Goal: Information Seeking & Learning: Compare options

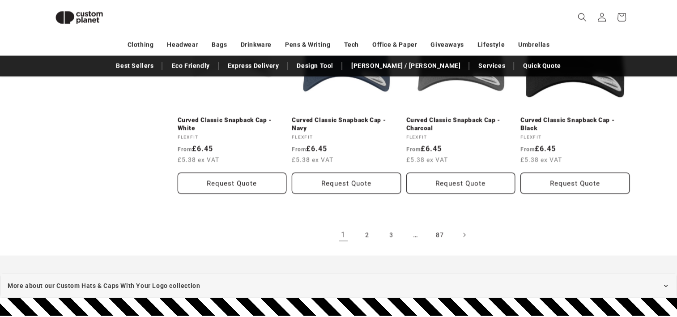
scroll to position [1850, 0]
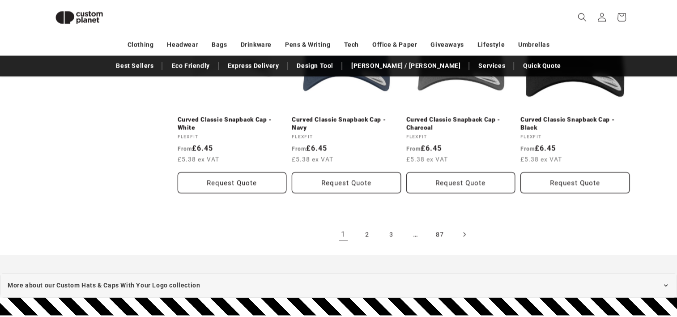
click at [465, 230] on icon "Next page" at bounding box center [464, 234] width 3 height 9
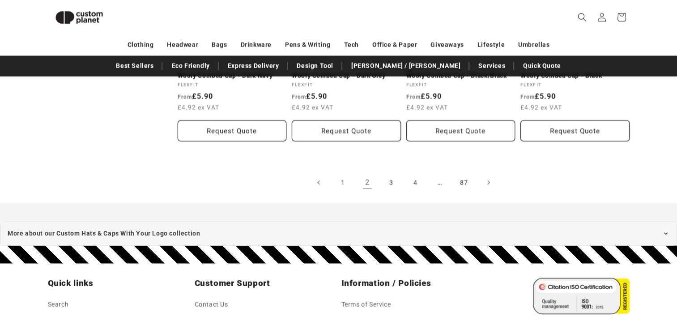
scroll to position [1903, 0]
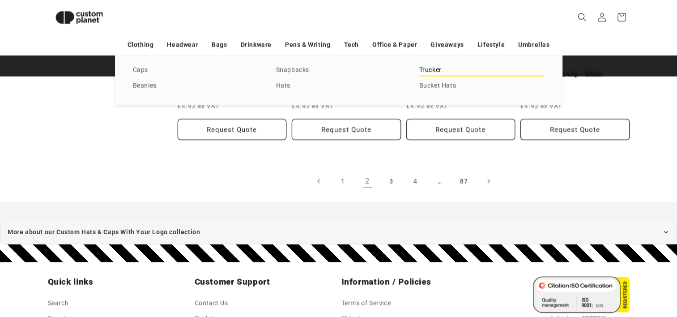
click at [435, 66] on link "Trucker" at bounding box center [481, 70] width 125 height 12
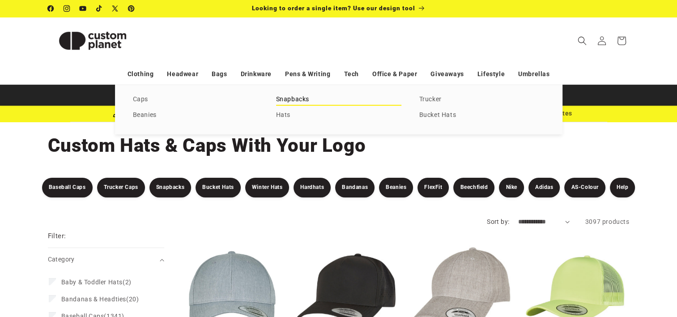
click at [310, 100] on link "Snapbacks" at bounding box center [338, 100] width 125 height 12
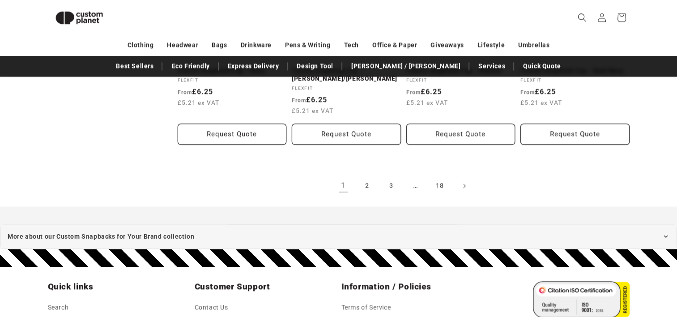
scroll to position [1080, 0]
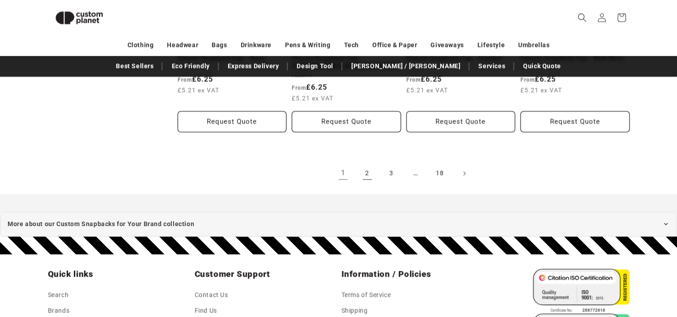
click at [365, 175] on link "2" at bounding box center [368, 173] width 20 height 20
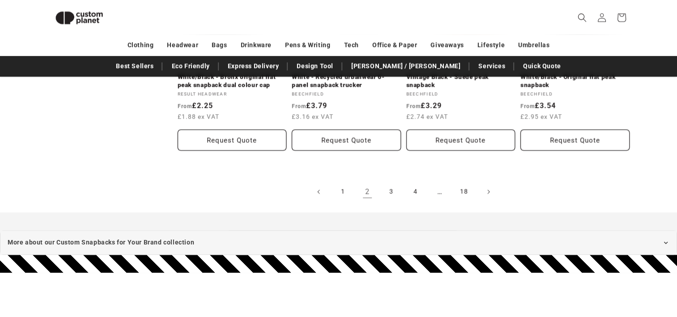
scroll to position [1080, 0]
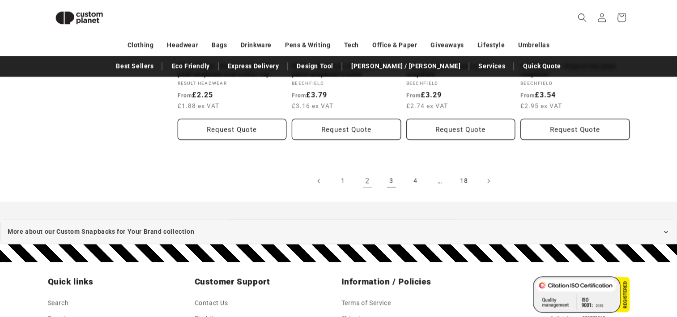
click at [391, 181] on link "3" at bounding box center [392, 181] width 20 height 20
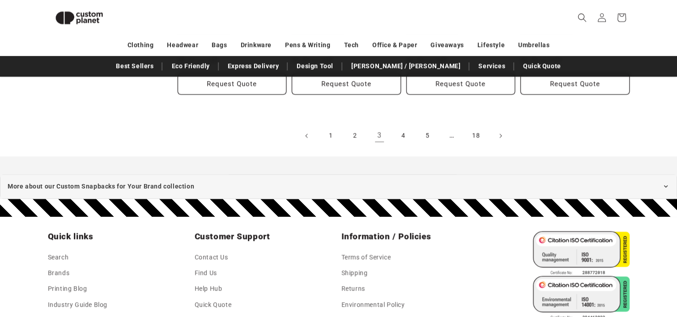
scroll to position [1115, 0]
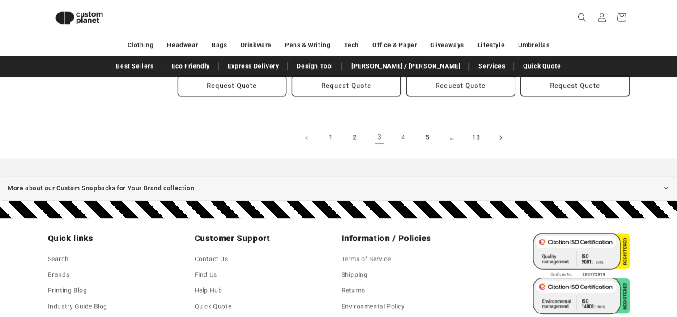
click at [504, 134] on span "Next page" at bounding box center [500, 137] width 9 height 9
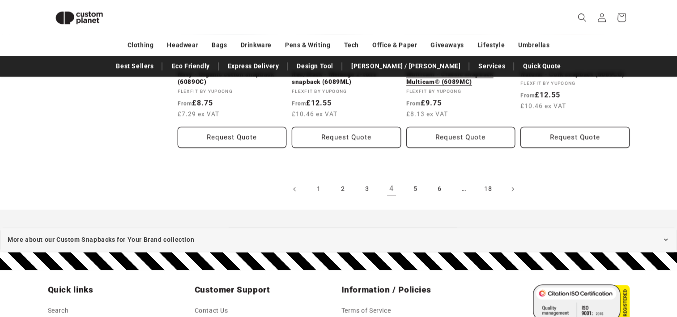
scroll to position [1097, 0]
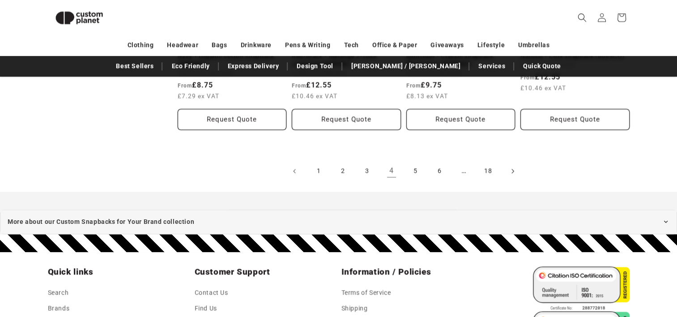
click at [509, 170] on span "Next page" at bounding box center [512, 170] width 9 height 9
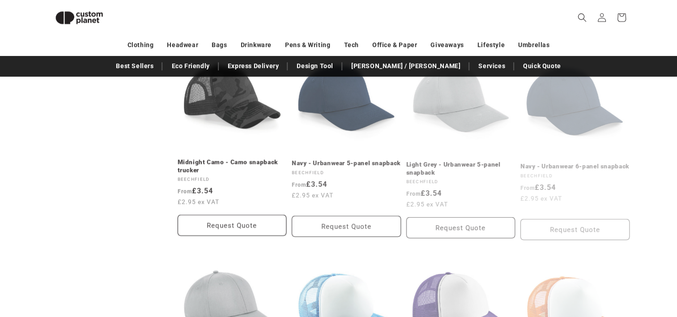
scroll to position [578, 0]
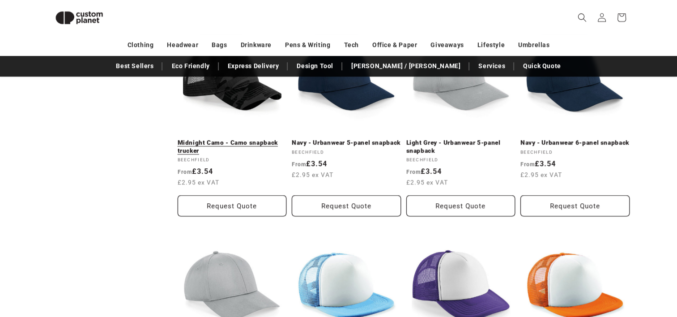
click at [222, 140] on link "Midnight Camo - Camo snapback trucker" at bounding box center [232, 147] width 109 height 16
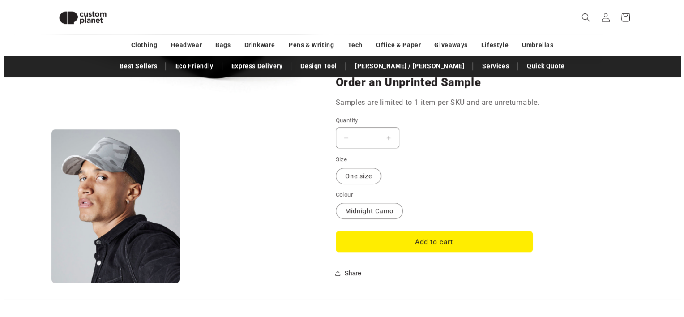
scroll to position [704, 0]
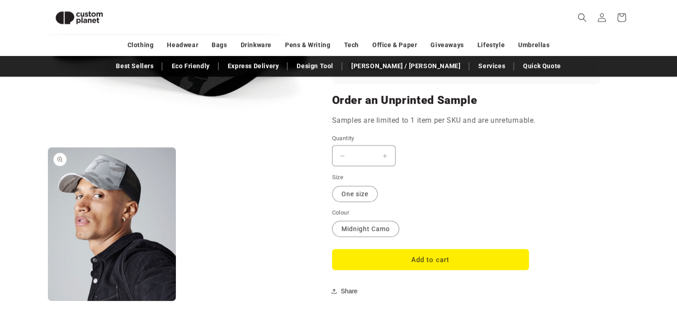
click at [48, 301] on button "Open media 2 in modal" at bounding box center [48, 301] width 0 height 0
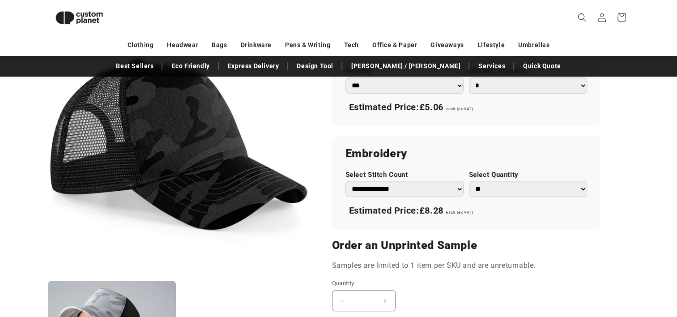
scroll to position [562, 0]
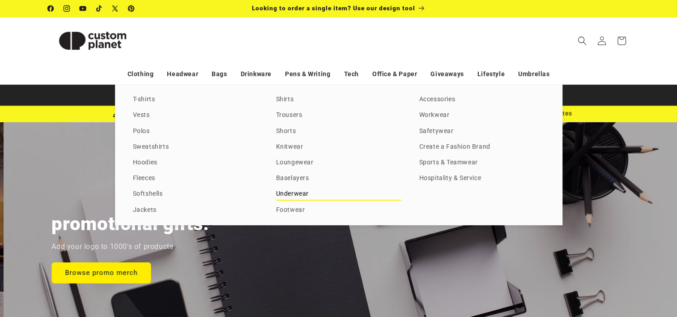
scroll to position [0, 1354]
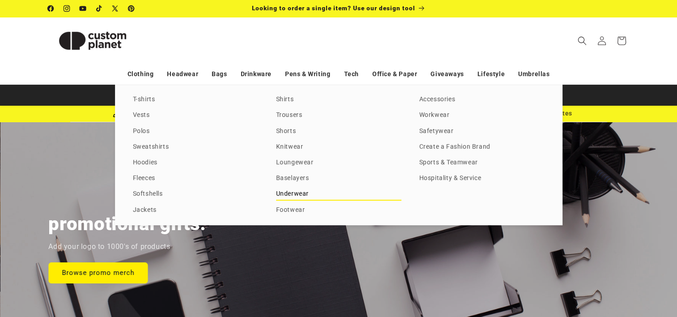
click at [300, 194] on link "Underwear" at bounding box center [338, 194] width 125 height 12
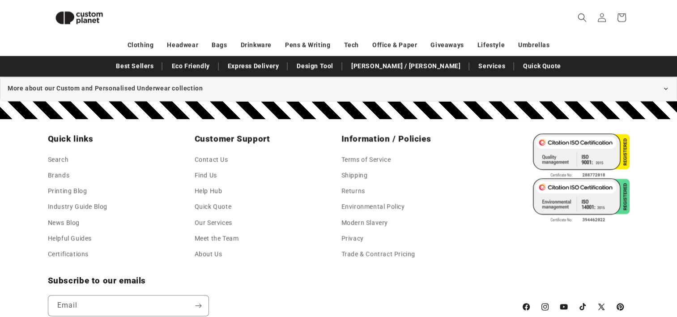
scroll to position [954, 0]
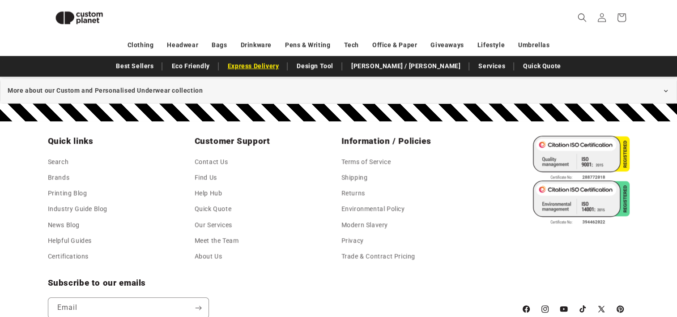
click at [284, 68] on link "Express Delivery" at bounding box center [253, 66] width 60 height 16
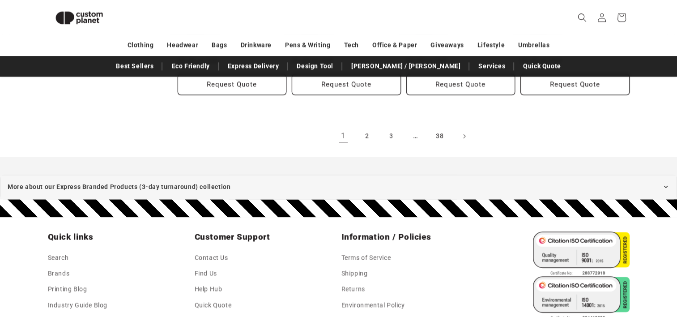
scroll to position [1133, 0]
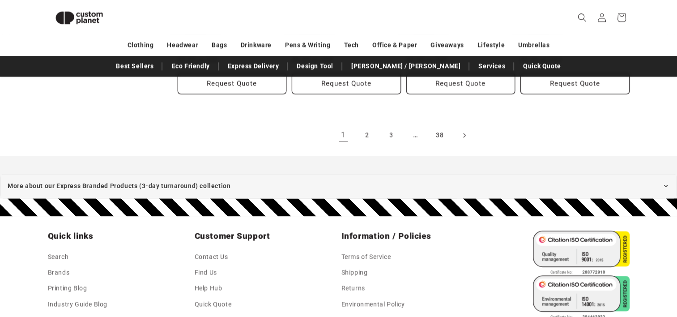
click at [466, 131] on span "Next page" at bounding box center [464, 135] width 9 height 9
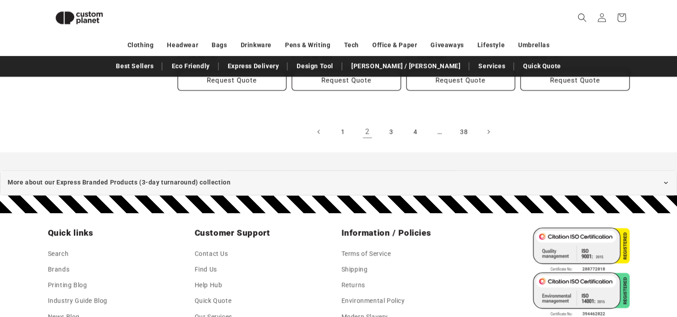
scroll to position [1123, 0]
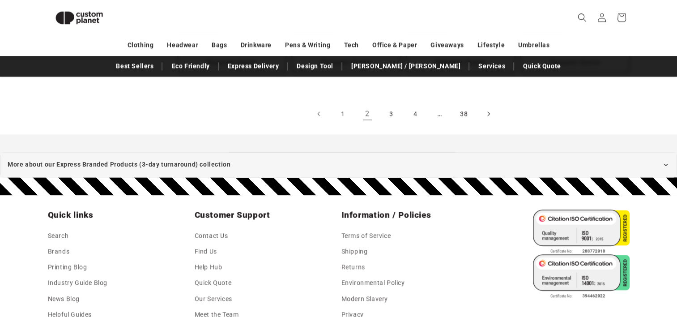
click at [490, 113] on icon "Next page" at bounding box center [488, 113] width 3 height 9
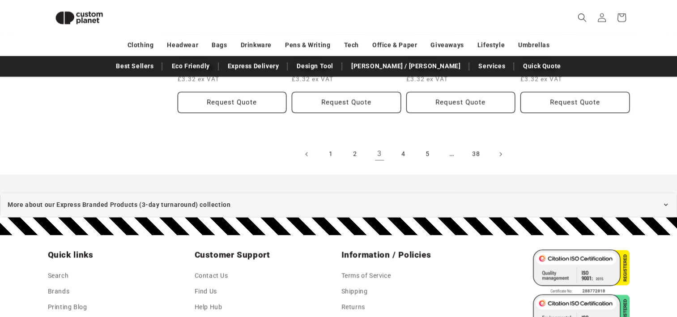
scroll to position [1097, 0]
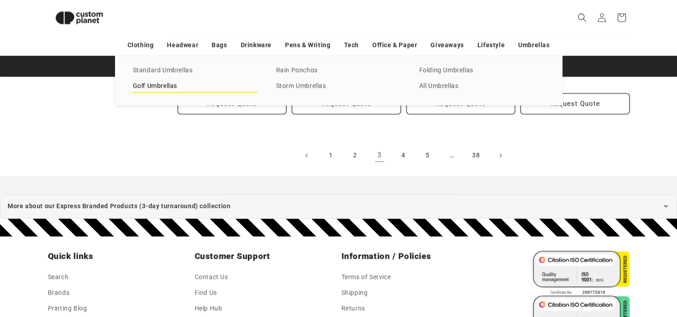
click at [161, 83] on link "Golf Umbrellas" at bounding box center [195, 86] width 125 height 12
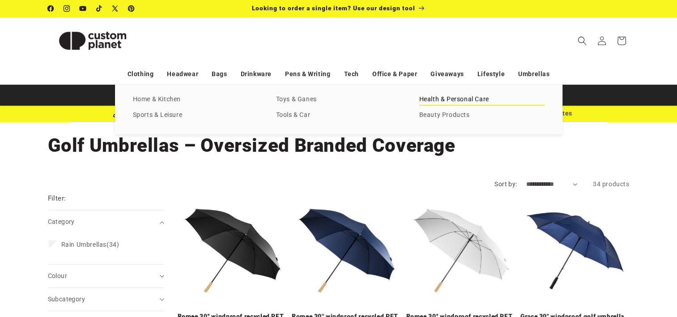
click at [475, 102] on link "Health & Personal Care" at bounding box center [481, 100] width 125 height 12
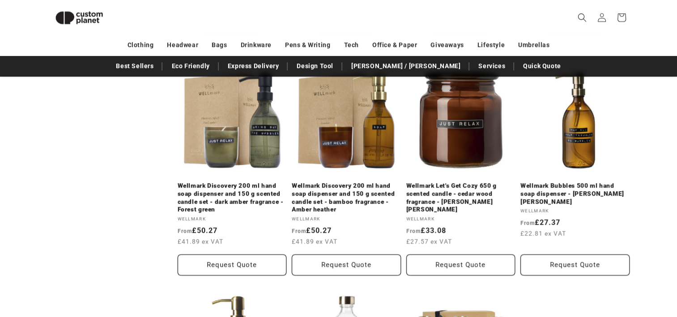
scroll to position [738, 0]
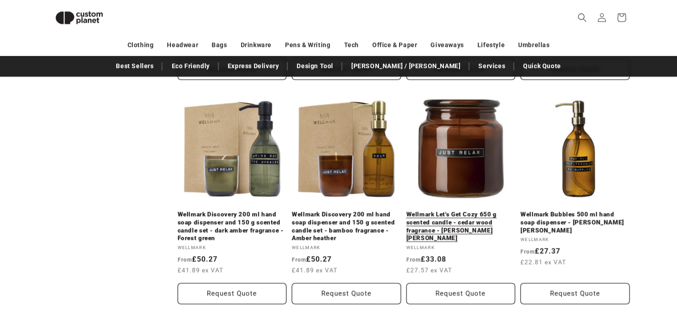
click at [475, 220] on link "Wellmark Let's Get Cozy 650 g scented candle - cedar wood fragrance - [PERSON_N…" at bounding box center [460, 225] width 109 height 31
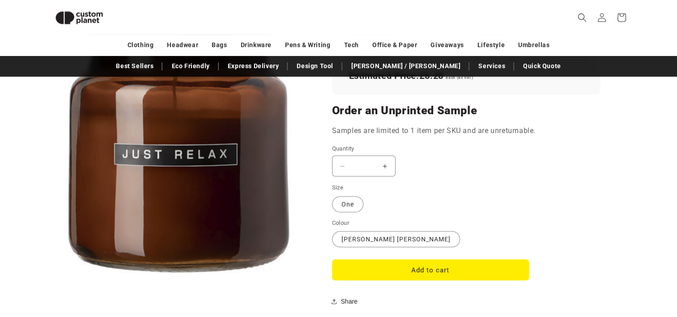
scroll to position [744, 0]
